Goal: Navigation & Orientation: Find specific page/section

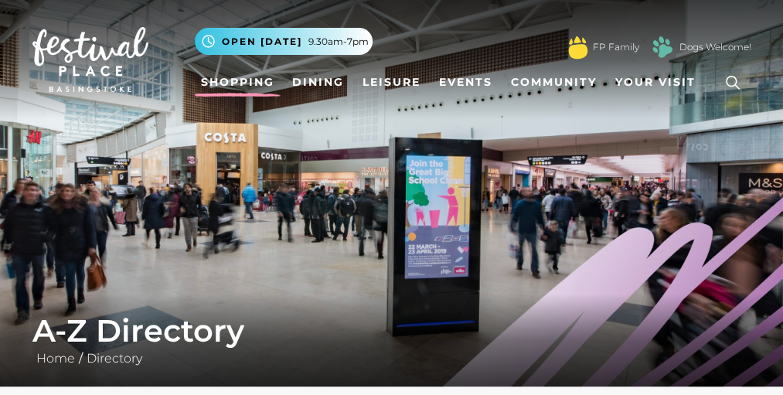
click at [233, 79] on link "Shopping" at bounding box center [238, 82] width 86 height 29
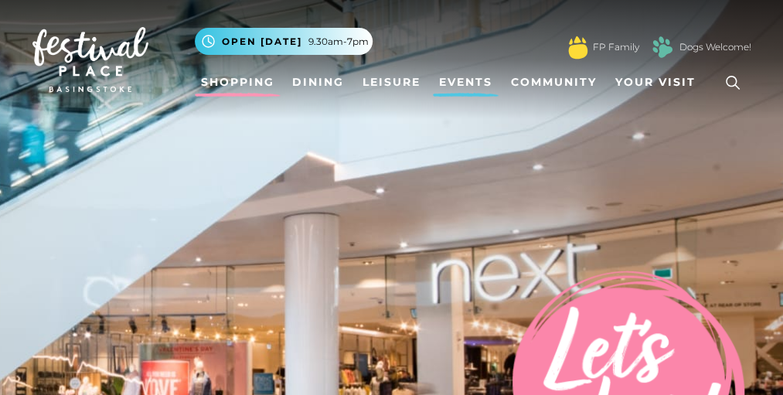
click at [469, 78] on link "Events" at bounding box center [466, 82] width 66 height 29
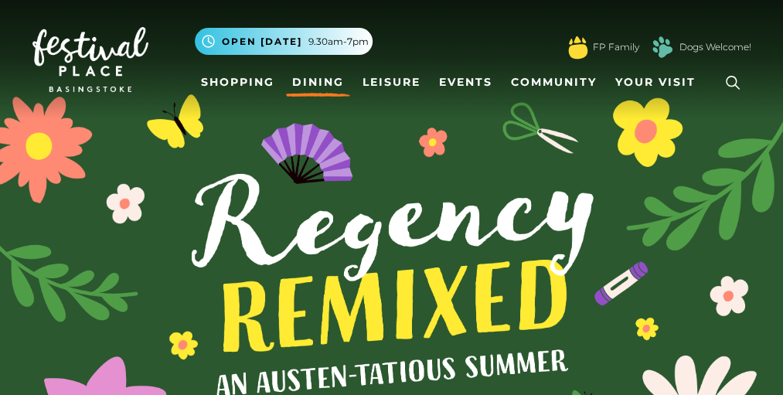
click at [320, 84] on link "Dining" at bounding box center [318, 82] width 64 height 29
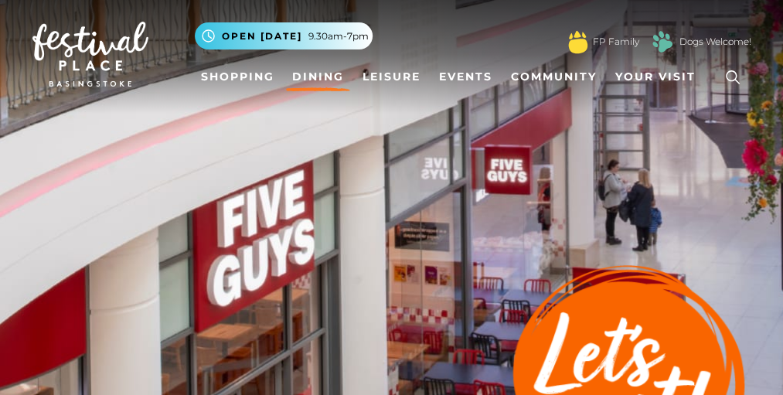
scroll to position [6, 0]
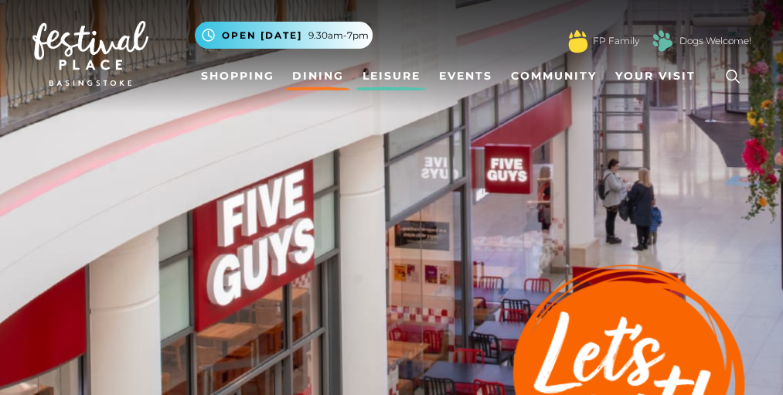
click at [375, 84] on link "Leisure" at bounding box center [391, 76] width 70 height 29
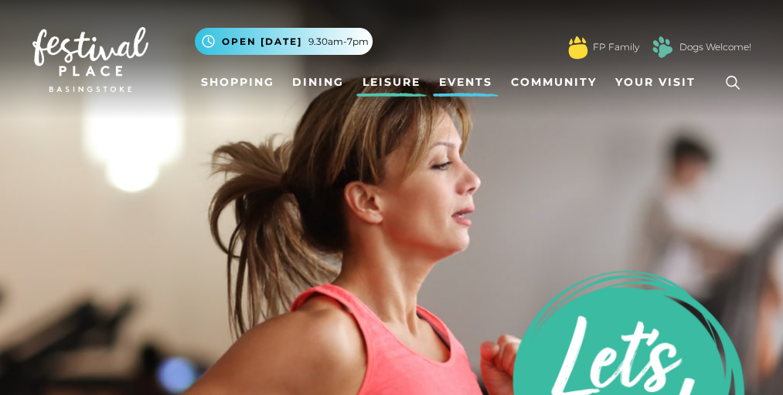
click at [453, 75] on link "Events" at bounding box center [466, 82] width 66 height 29
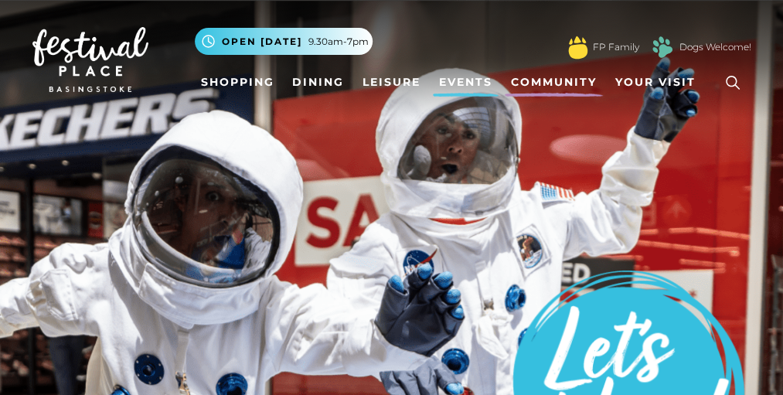
click at [547, 90] on link "Community" at bounding box center [553, 82] width 98 height 29
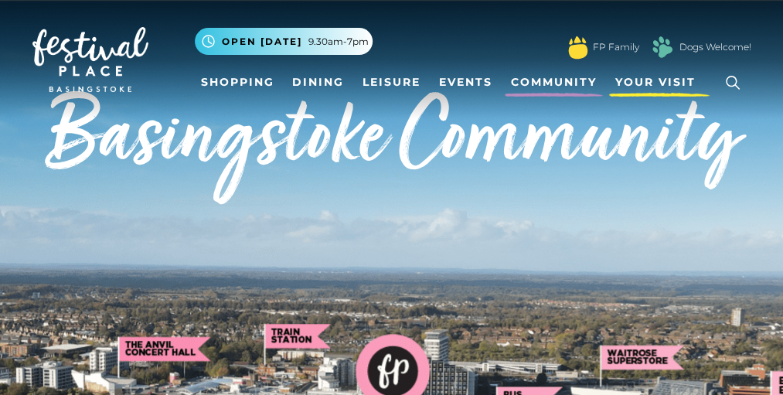
click at [674, 86] on span "Your Visit" at bounding box center [655, 82] width 80 height 16
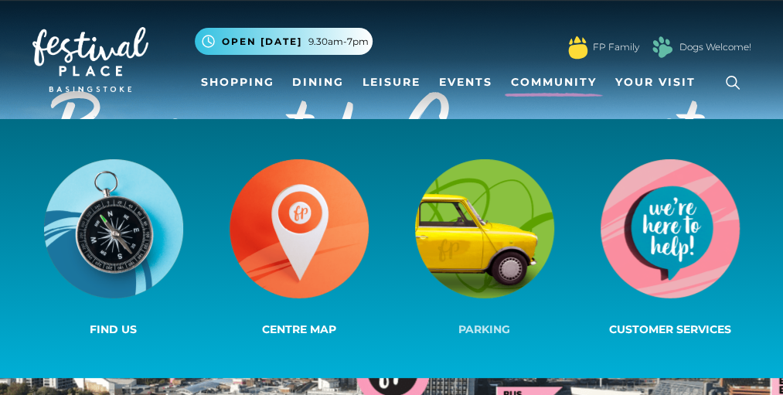
click at [485, 267] on img at bounding box center [484, 228] width 139 height 139
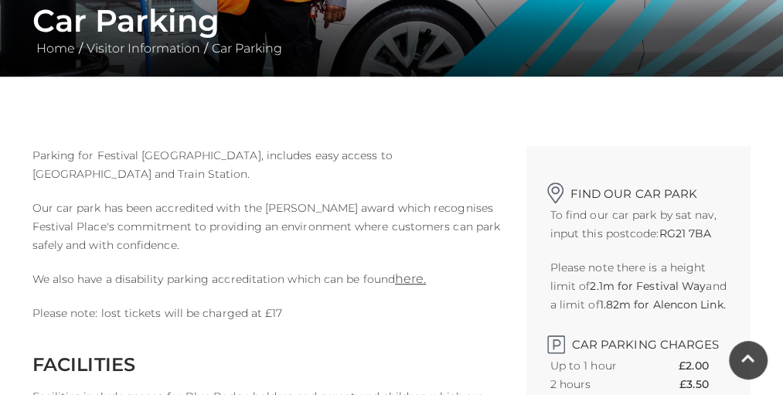
scroll to position [470, 0]
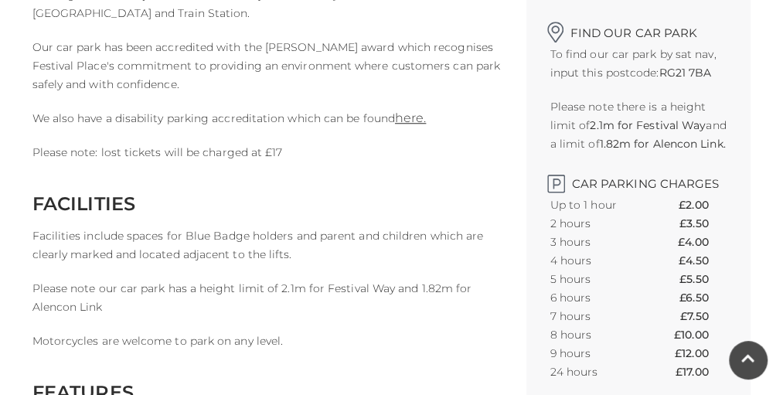
drag, startPoint x: 489, startPoint y: 189, endPoint x: 340, endPoint y: 180, distance: 149.4
drag, startPoint x: 457, startPoint y: 97, endPoint x: 453, endPoint y: 114, distance: 18.4
drag, startPoint x: 453, startPoint y: 114, endPoint x: 413, endPoint y: 104, distance: 41.4
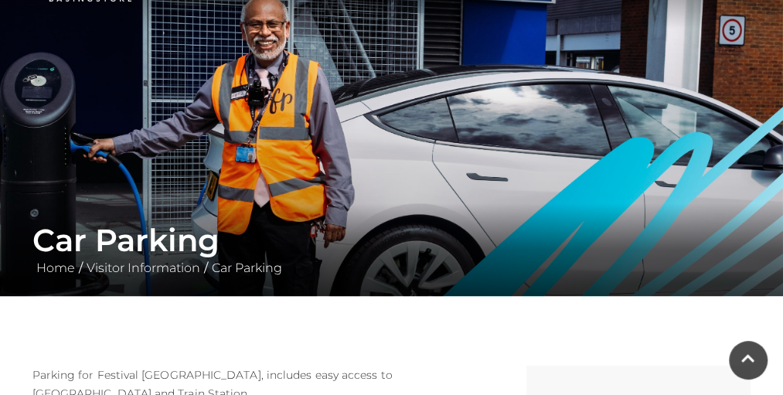
scroll to position [0, 0]
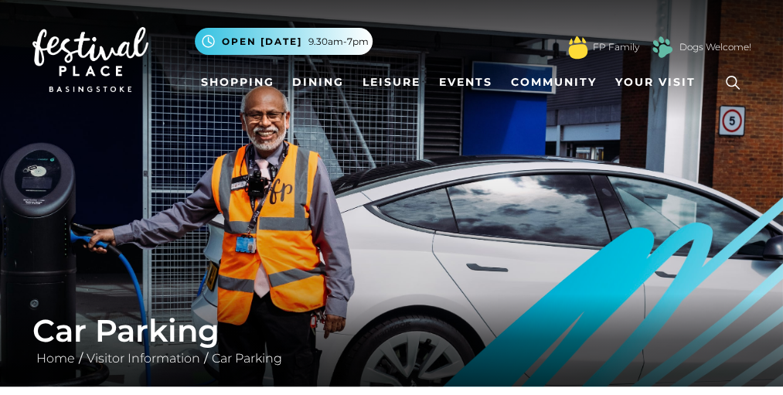
click at [81, 61] on img at bounding box center [90, 59] width 116 height 65
